Goal: Task Accomplishment & Management: Manage account settings

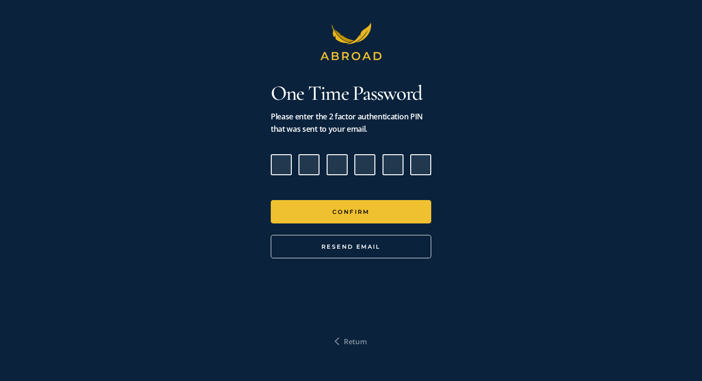
click at [282, 160] on input "Please enter verification code. Digit 1" at bounding box center [281, 164] width 21 height 21
paste input "4"
type input "2"
type input "0"
type input "1"
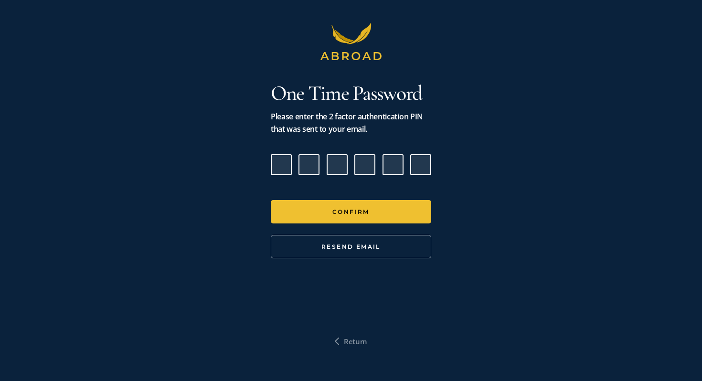
type input "7"
type input "4"
click at [271, 200] on button "Confirm" at bounding box center [351, 211] width 160 height 23
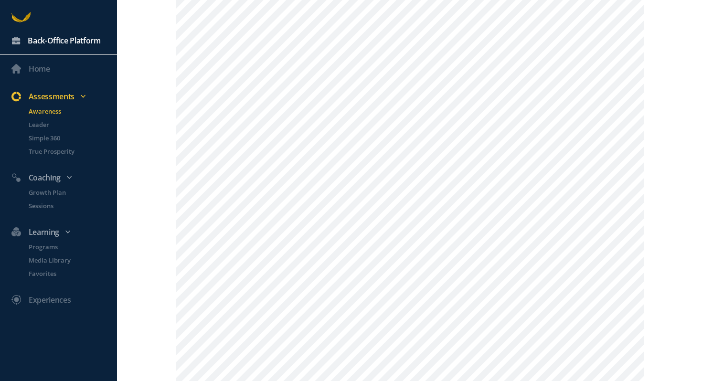
click at [62, 41] on div "Back-Office Platform" at bounding box center [64, 40] width 73 height 12
